Goal: Task Accomplishment & Management: Manage account settings

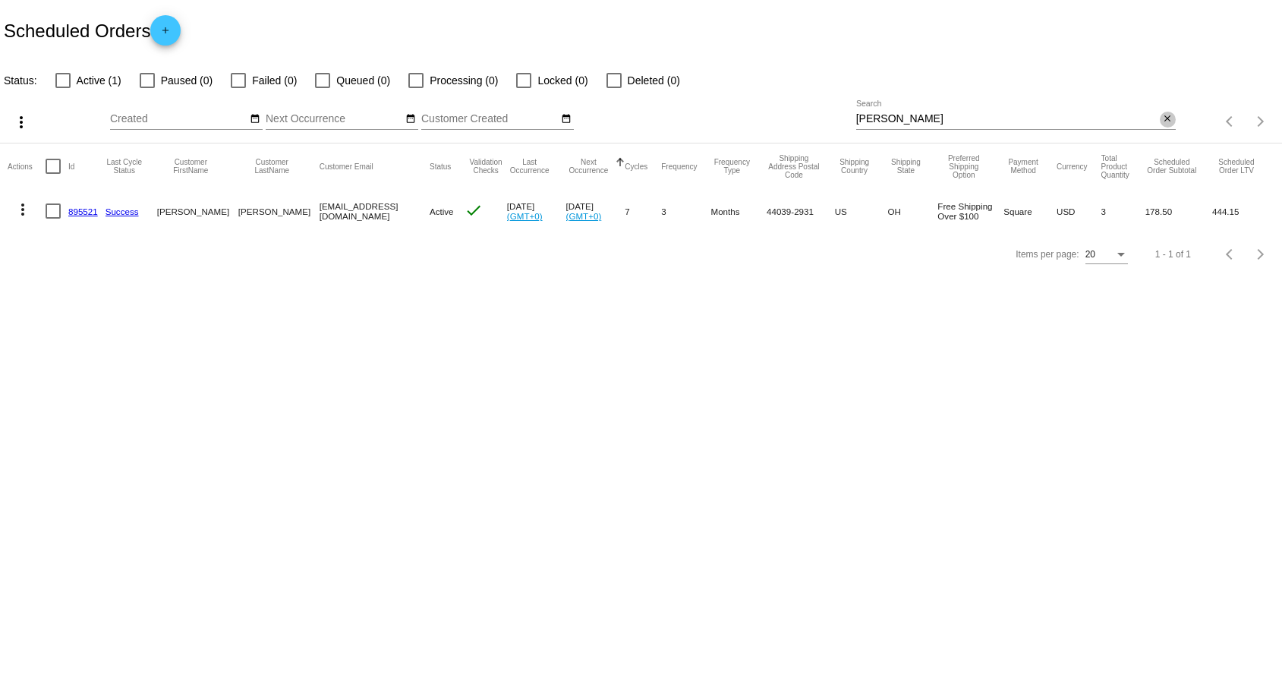
click at [1170, 118] on mat-icon "close" at bounding box center [1167, 119] width 11 height 12
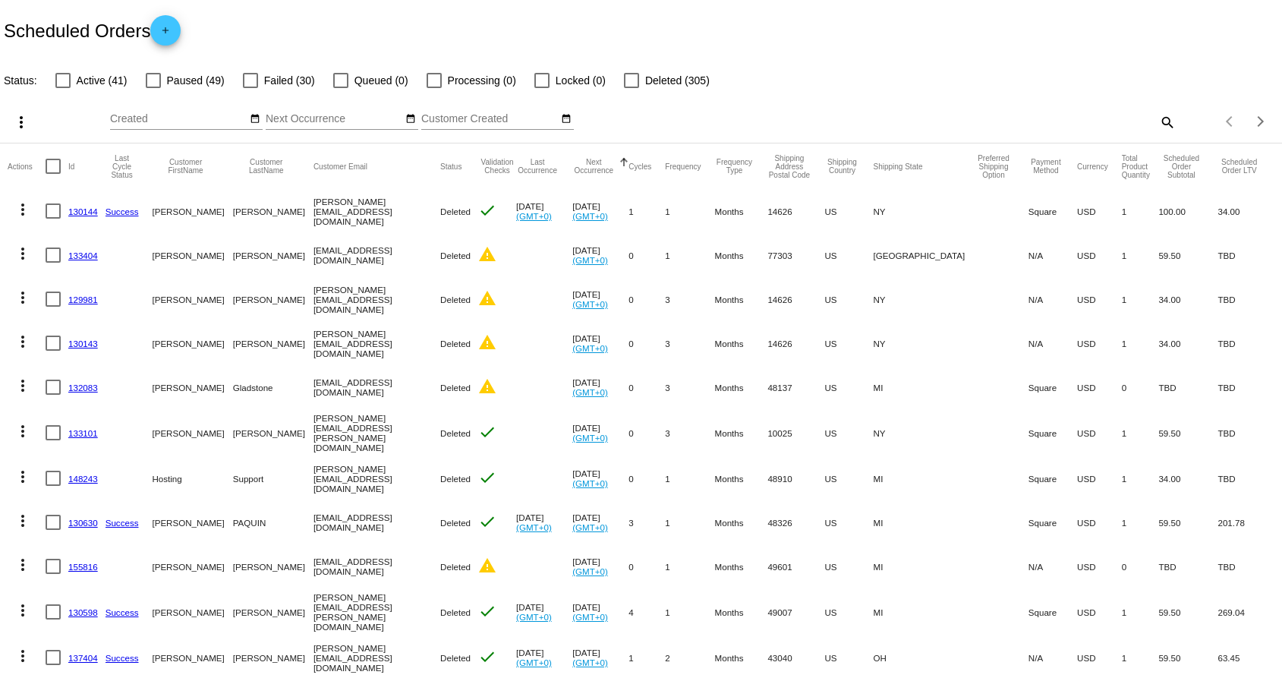
click at [66, 83] on div at bounding box center [62, 80] width 15 height 15
click at [63, 88] on input "Active (41)" at bounding box center [62, 88] width 1 height 1
checkbox input "true"
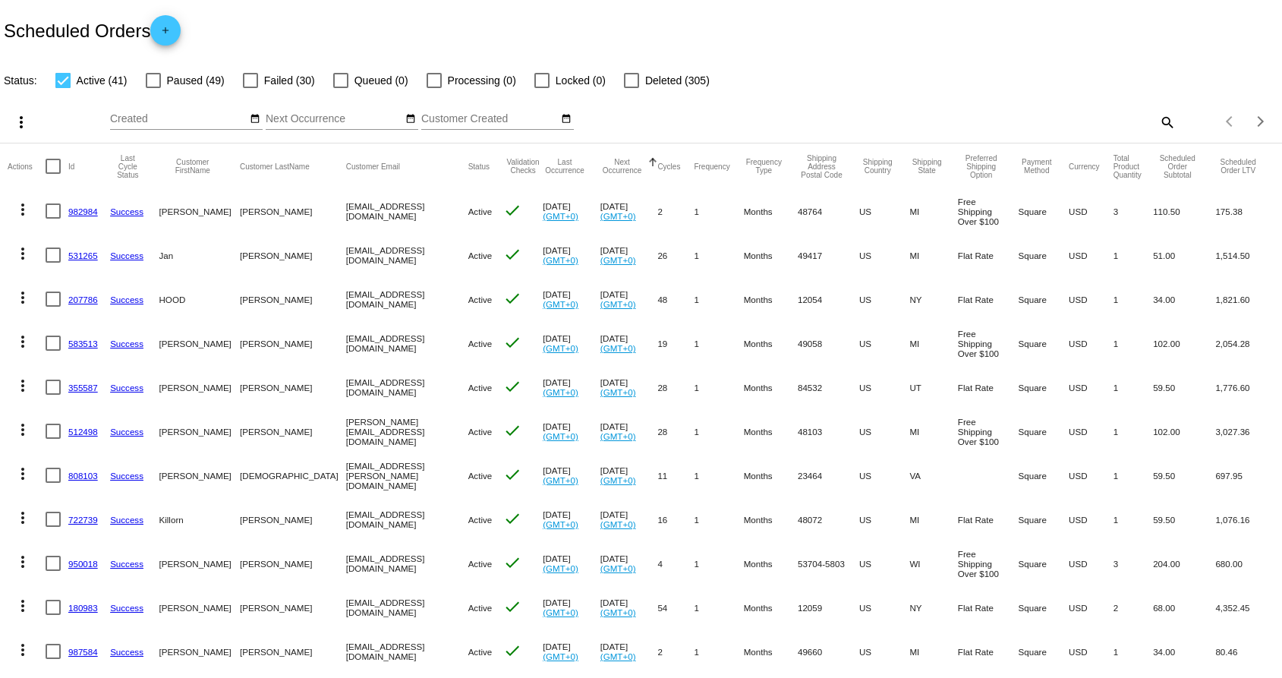
click at [1157, 121] on mat-icon "search" at bounding box center [1166, 122] width 18 height 24
click at [1093, 113] on input "Search" at bounding box center [1015, 119] width 319 height 12
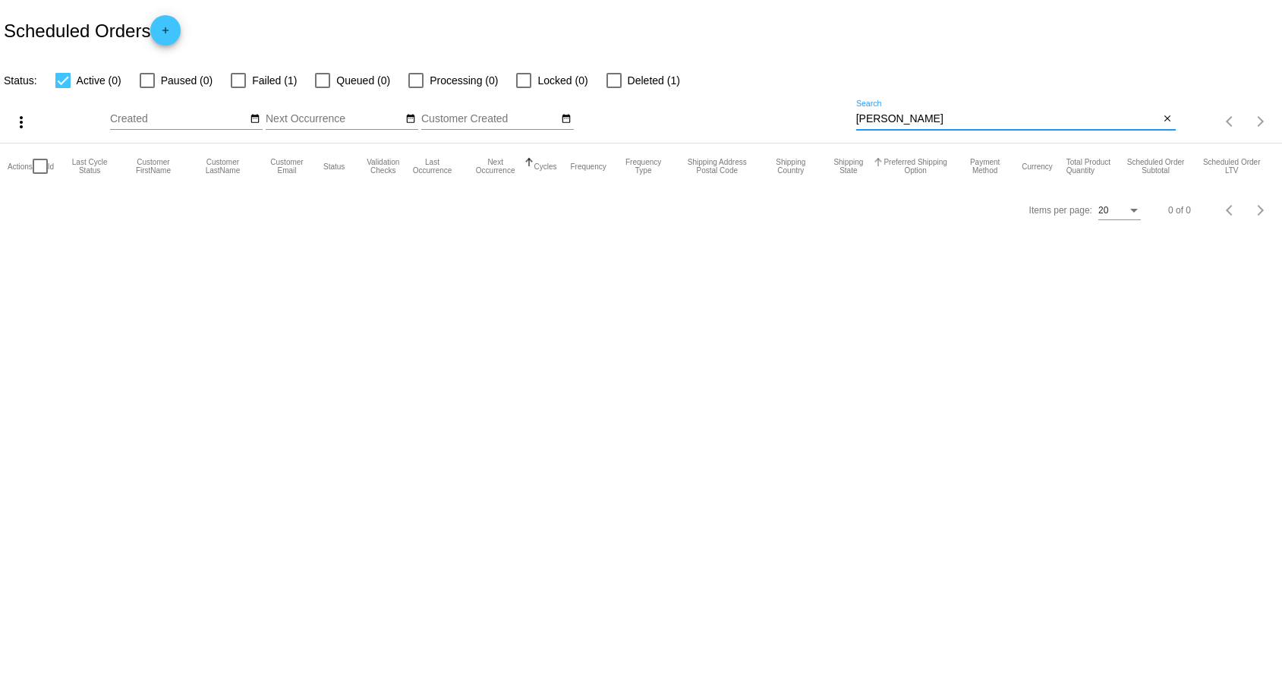
type input "[PERSON_NAME]"
drag, startPoint x: 852, startPoint y: 143, endPoint x: 239, endPoint y: 79, distance: 616.5
click at [239, 79] on div at bounding box center [238, 80] width 15 height 15
click at [238, 88] on input "Failed (1)" at bounding box center [238, 88] width 1 height 1
checkbox input "true"
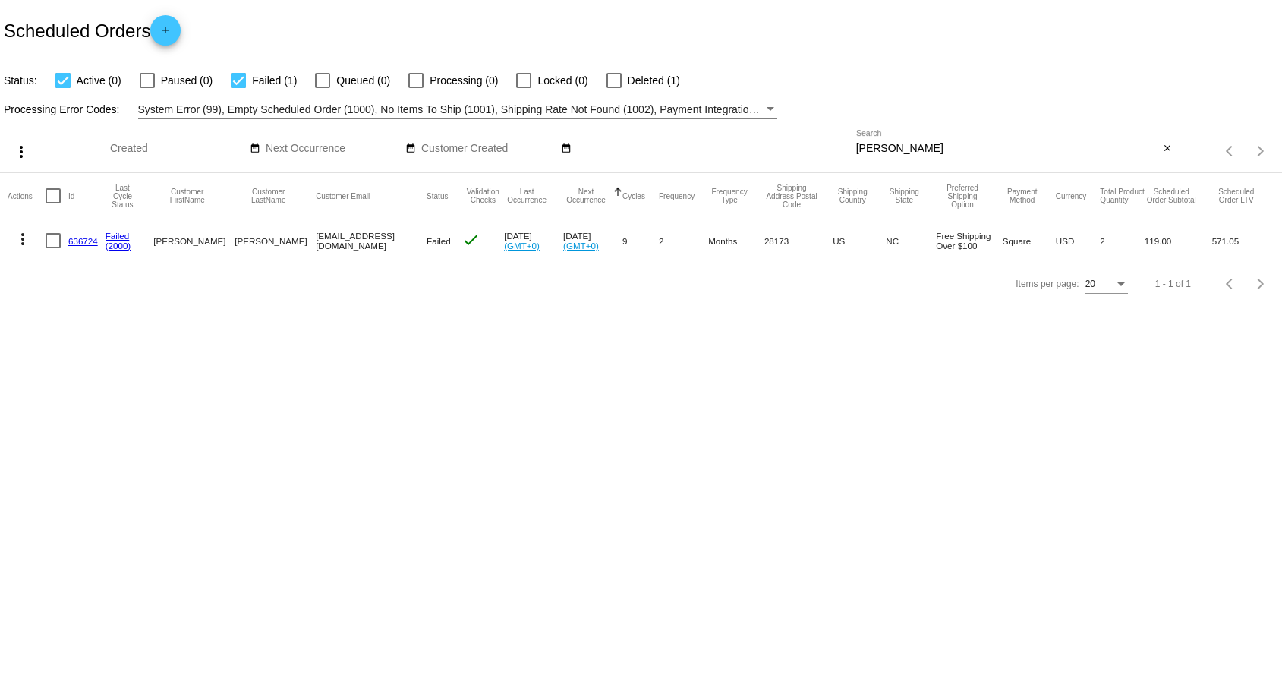
click at [77, 239] on link "636724" at bounding box center [83, 241] width 30 height 10
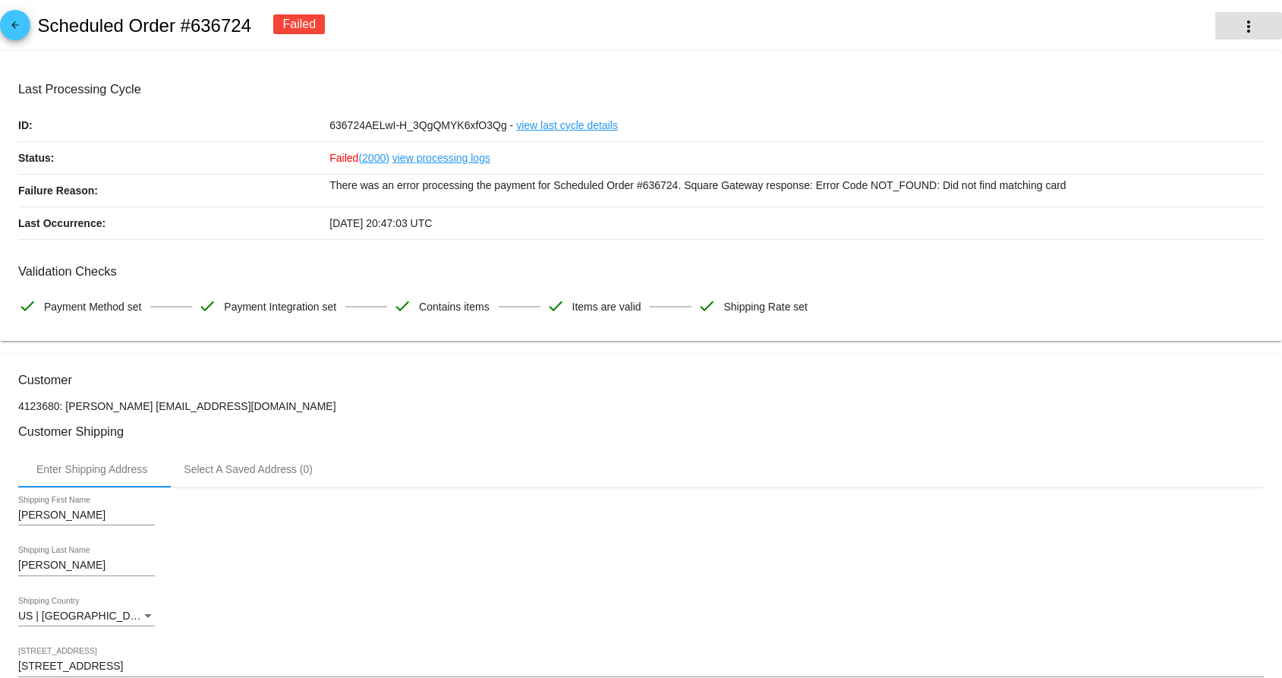
click at [1252, 27] on mat-icon "more_vert" at bounding box center [1248, 26] width 18 height 18
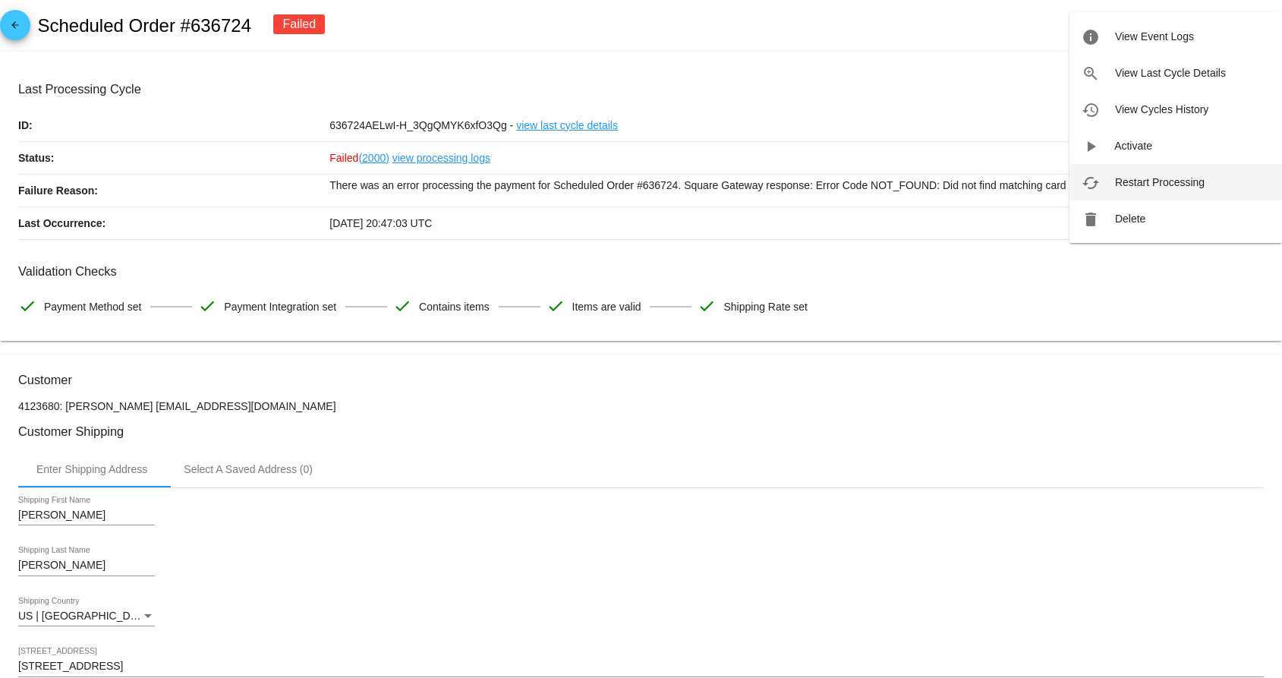
click at [1194, 180] on span "Restart Processing" at bounding box center [1160, 182] width 90 height 12
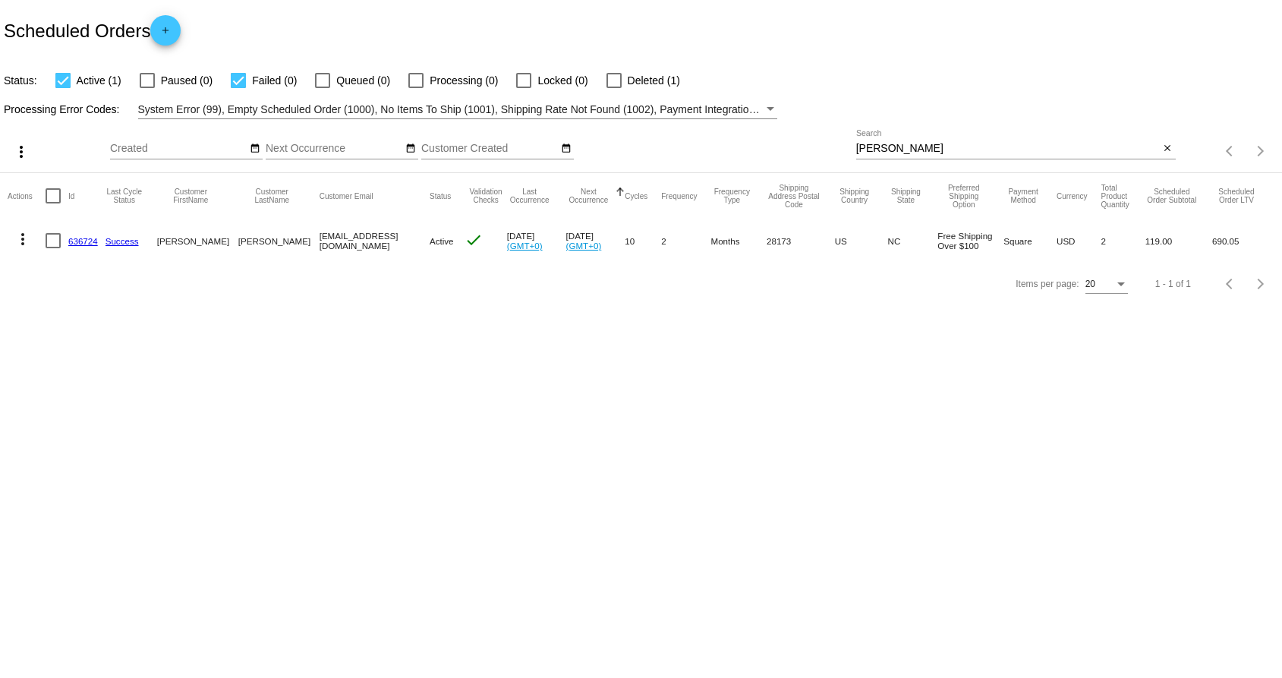
click at [86, 241] on link "636724" at bounding box center [83, 241] width 30 height 10
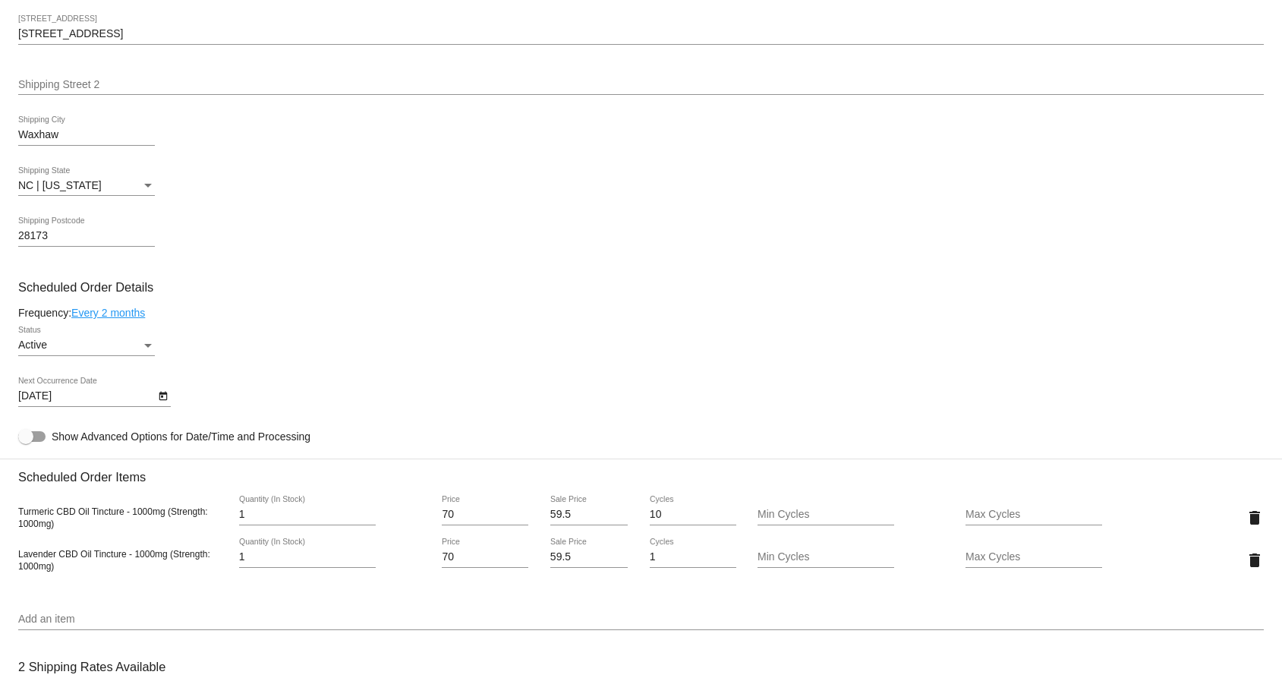
scroll to position [601, 0]
